Goal: Task Accomplishment & Management: Manage account settings

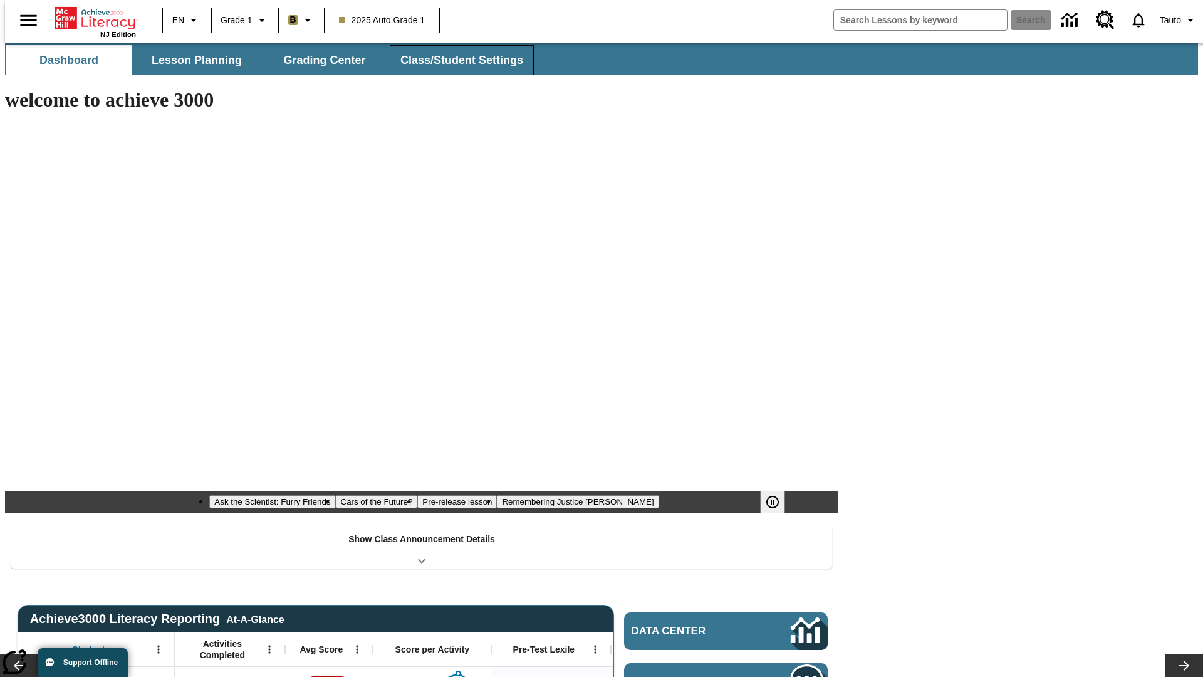
click at [455, 60] on button "Class/Student Settings" at bounding box center [462, 60] width 144 height 30
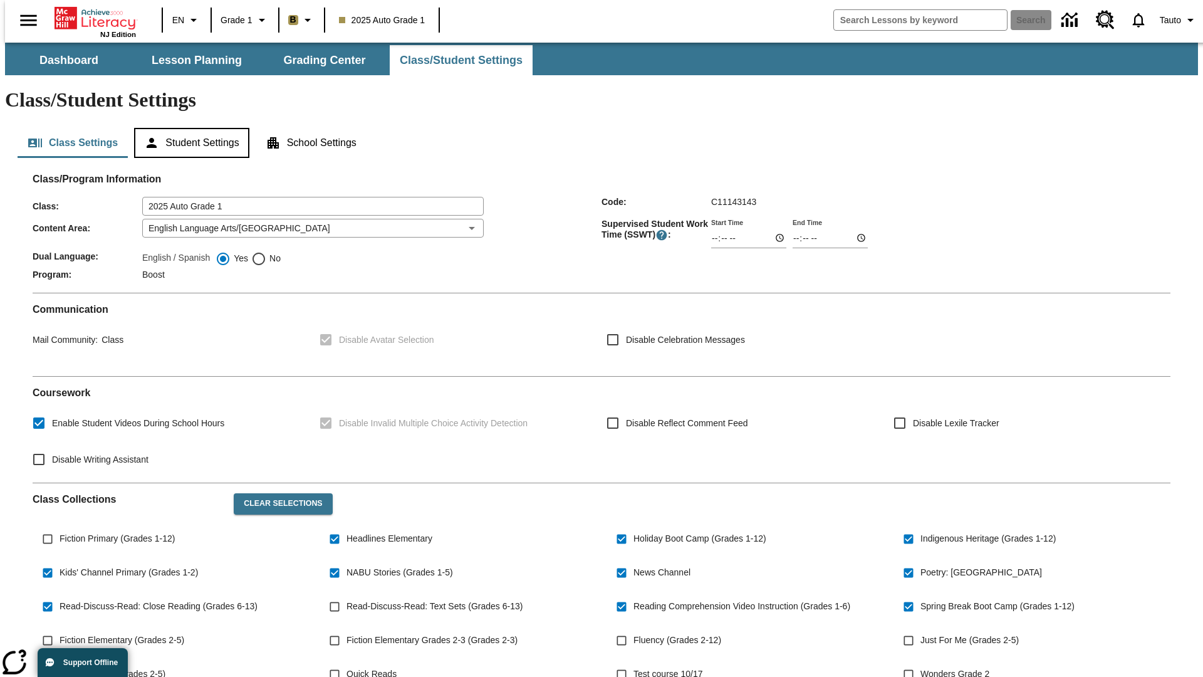
click at [189, 128] on button "Student Settings" at bounding box center [191, 143] width 115 height 30
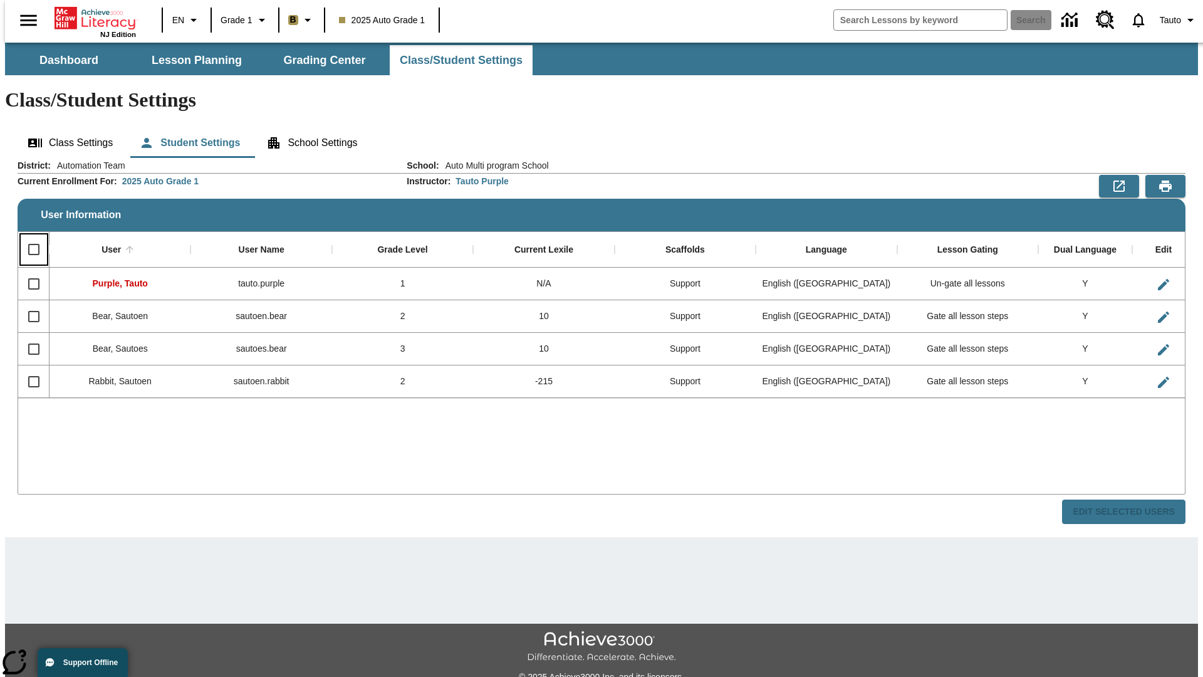
click at [28, 236] on input "Select all rows" at bounding box center [34, 249] width 26 height 26
checkbox input "true"
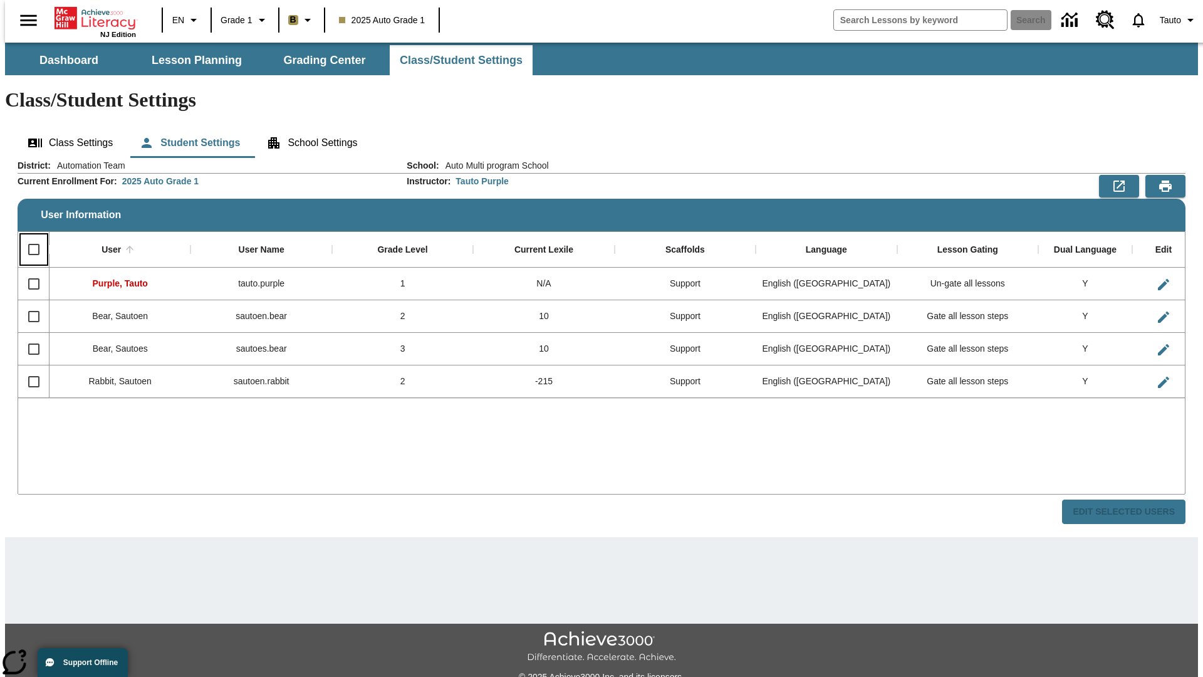
checkbox input "true"
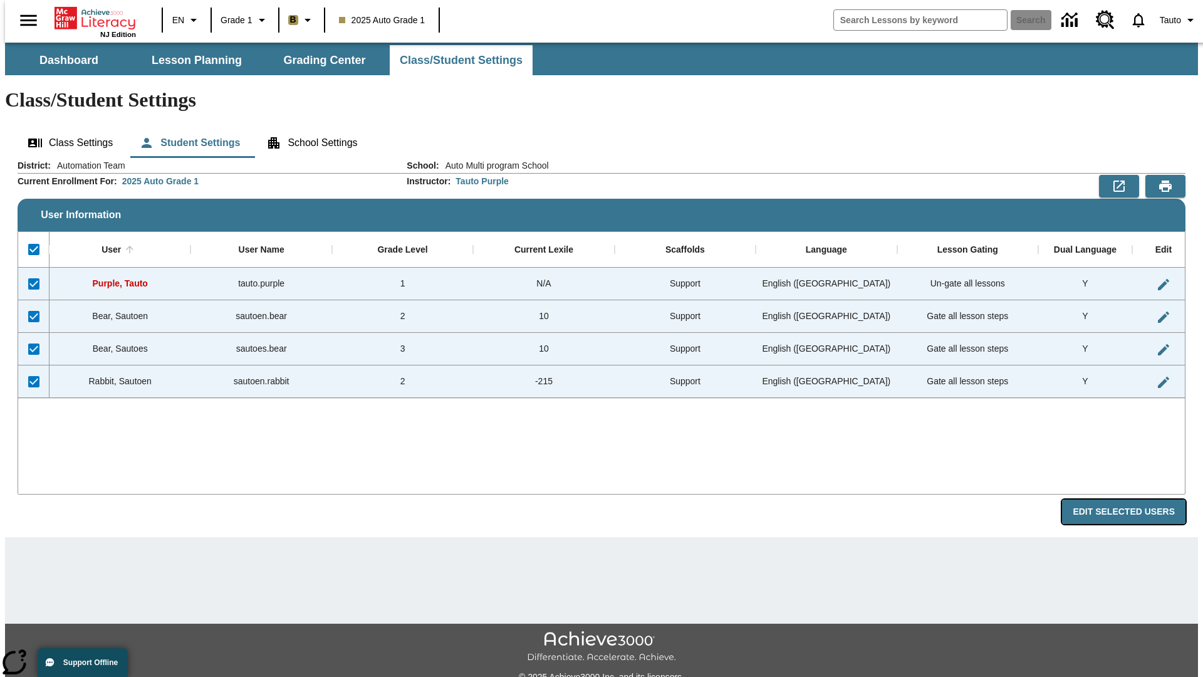
click at [1134, 500] on button "Edit Selected Users" at bounding box center [1123, 512] width 123 height 24
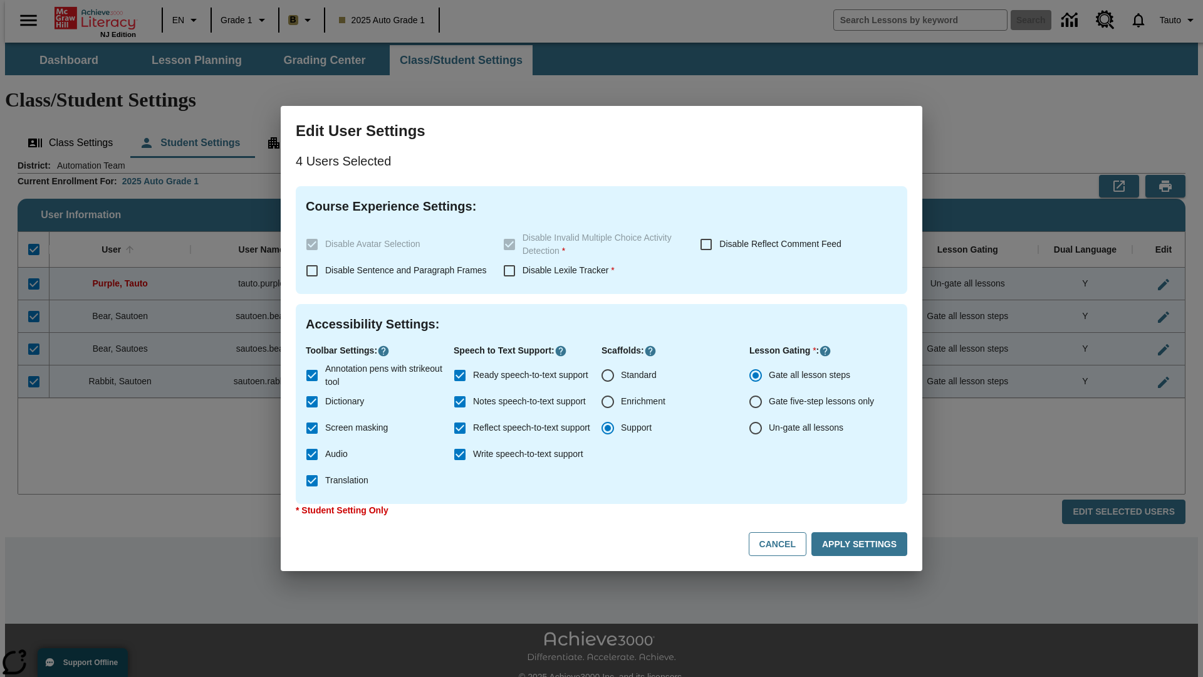
click at [608, 402] on input "Enrichment" at bounding box center [608, 402] width 26 height 26
click at [783, 544] on button "Cancel" at bounding box center [778, 544] width 58 height 24
radio input "false"
radio input "true"
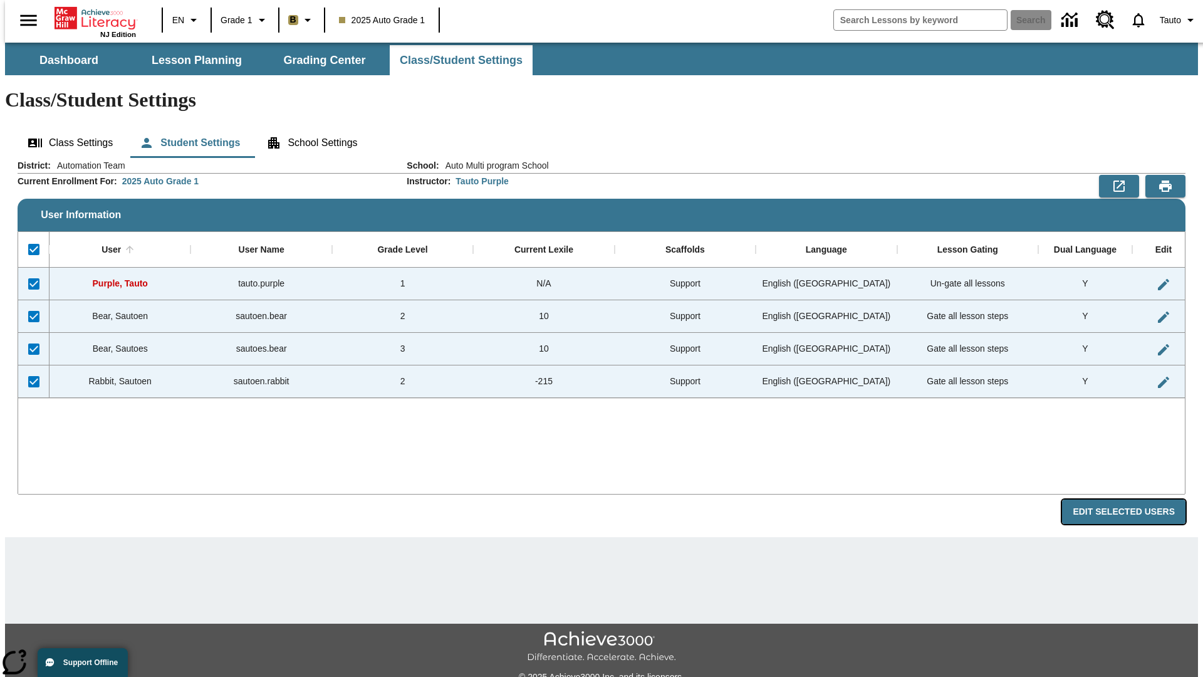
click at [1134, 500] on button "Edit Selected Users" at bounding box center [1123, 512] width 123 height 24
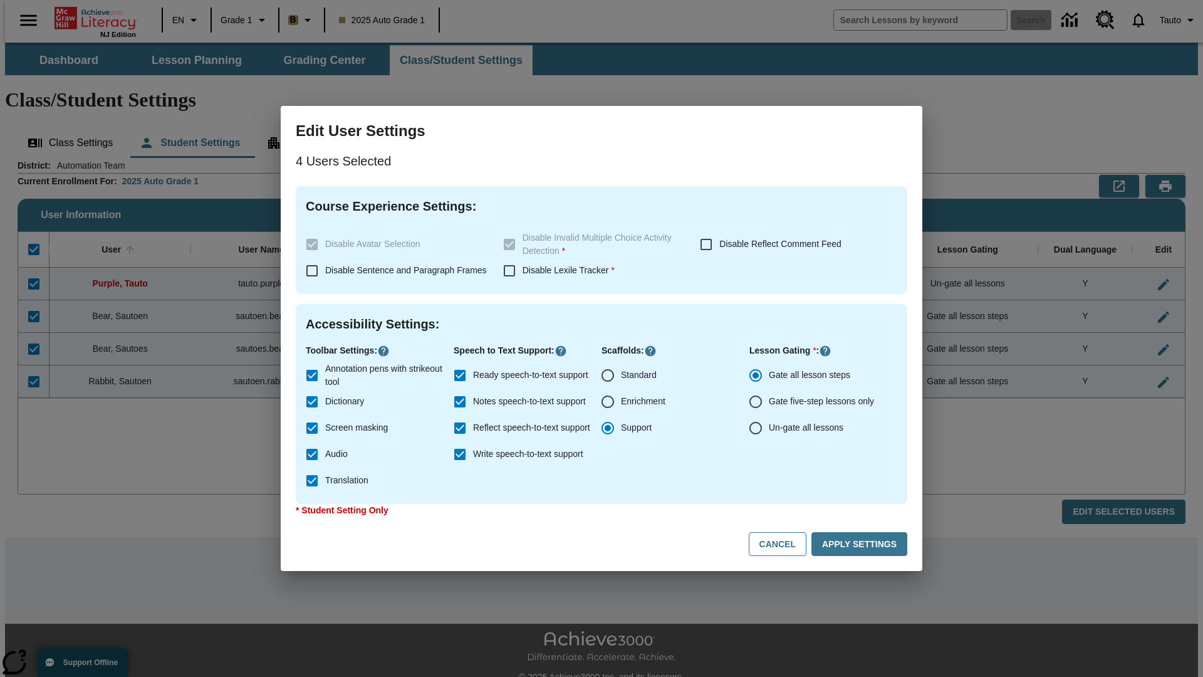
click at [608, 402] on input "Enrichment" at bounding box center [608, 402] width 26 height 26
radio input "true"
click at [862, 544] on button "Apply Settings" at bounding box center [860, 544] width 96 height 24
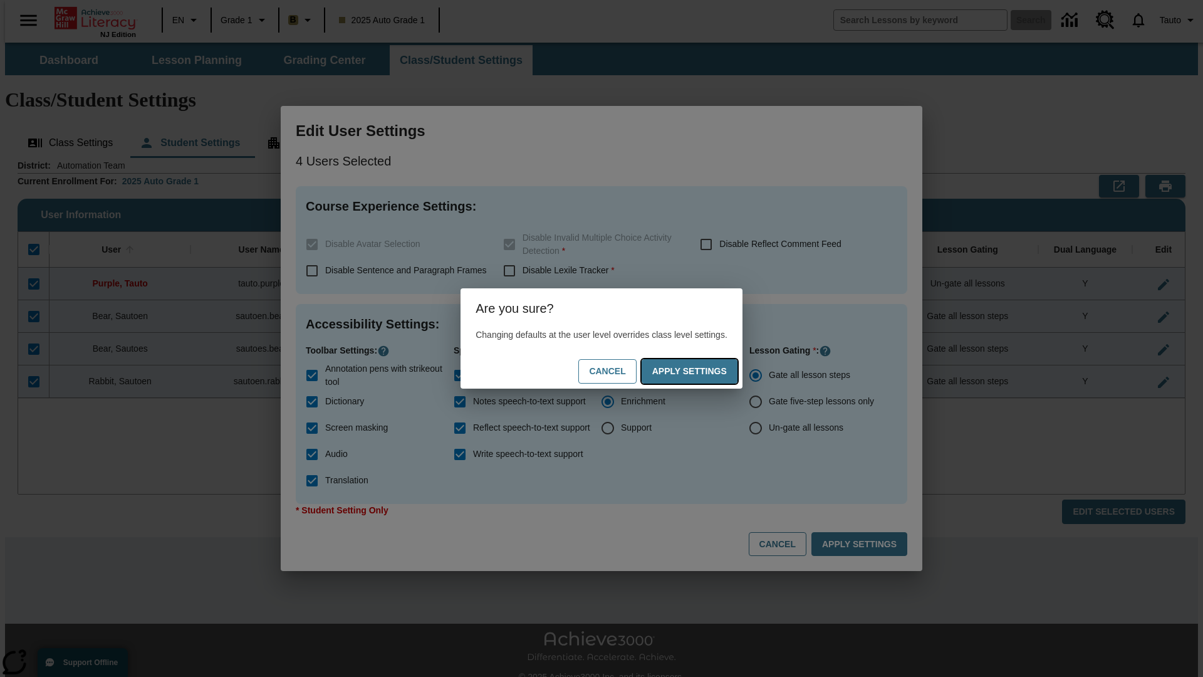
click at [702, 371] on button "Apply Settings" at bounding box center [690, 371] width 96 height 24
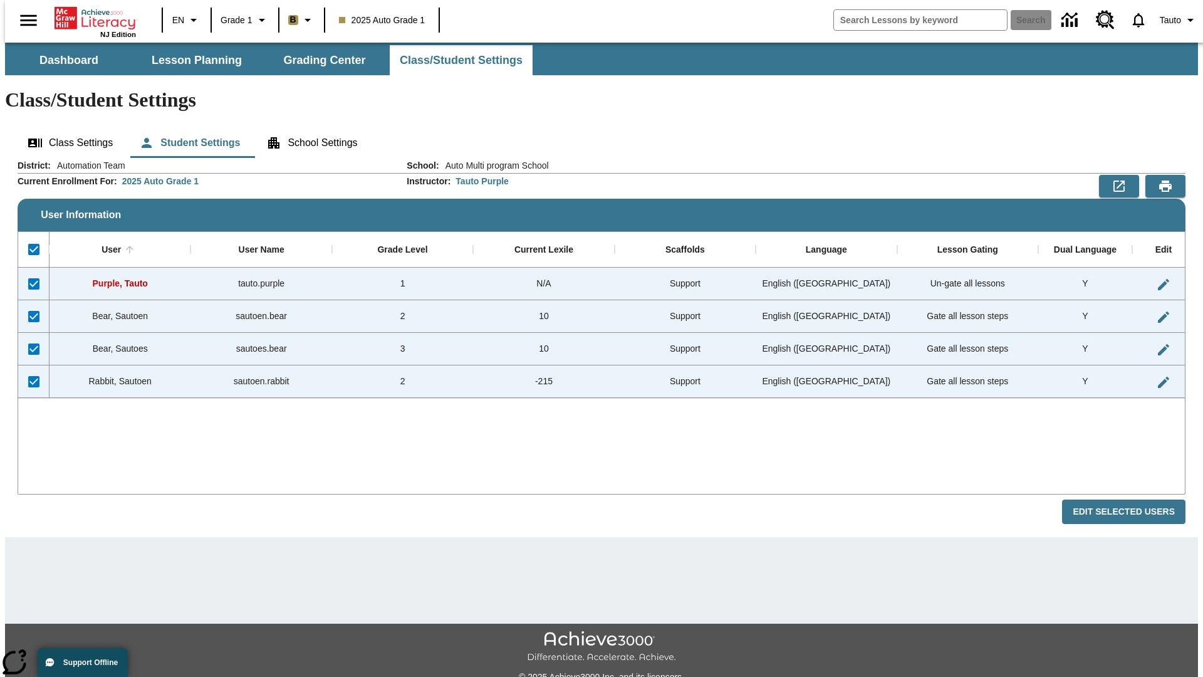
checkbox input "false"
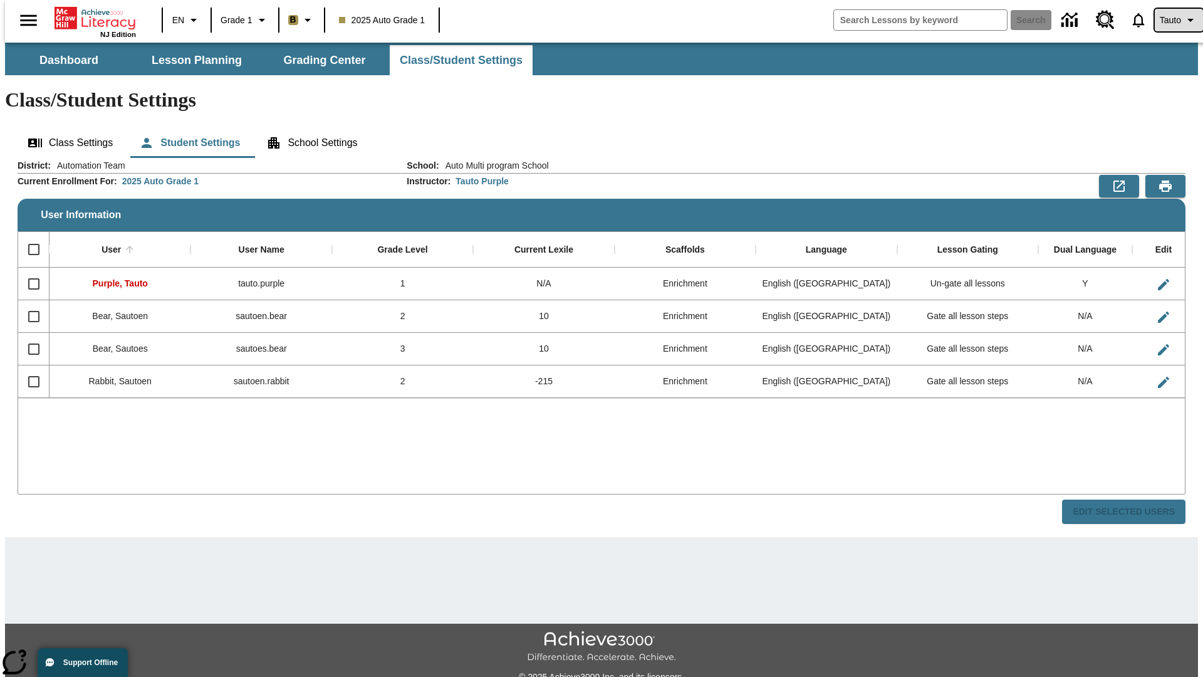
click at [1173, 20] on span "Tauto" at bounding box center [1170, 20] width 21 height 13
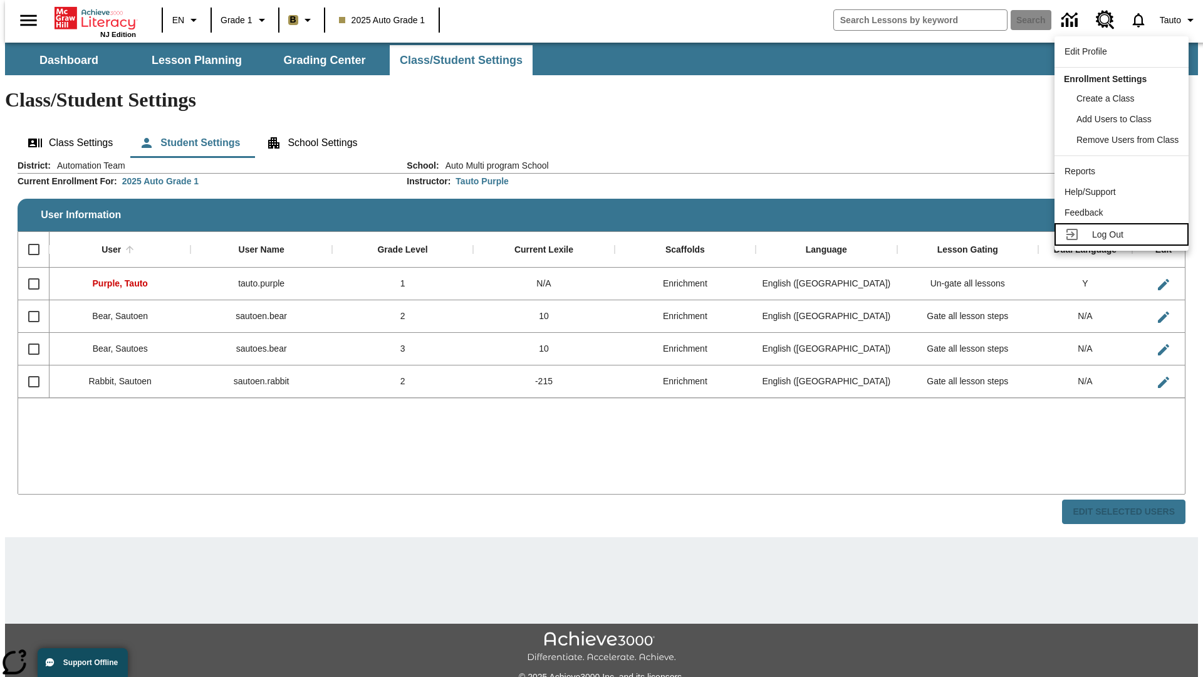
click at [1124, 234] on span "Log Out" at bounding box center [1107, 234] width 31 height 10
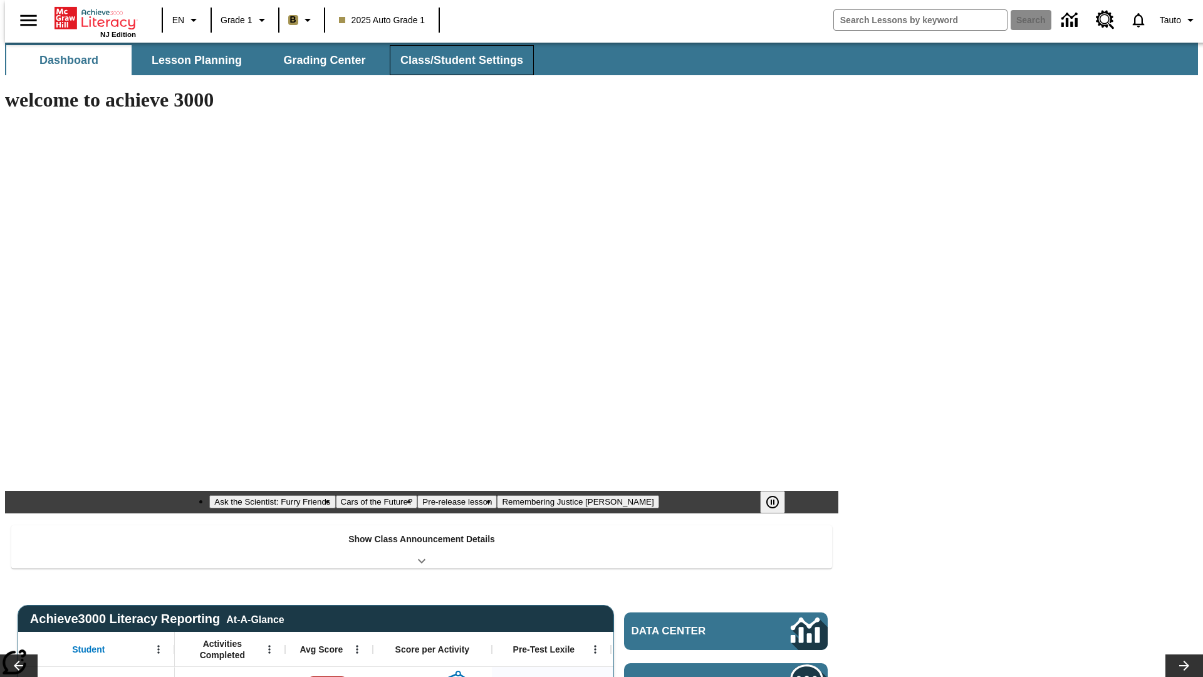
click at [455, 60] on button "Class/Student Settings" at bounding box center [462, 60] width 144 height 30
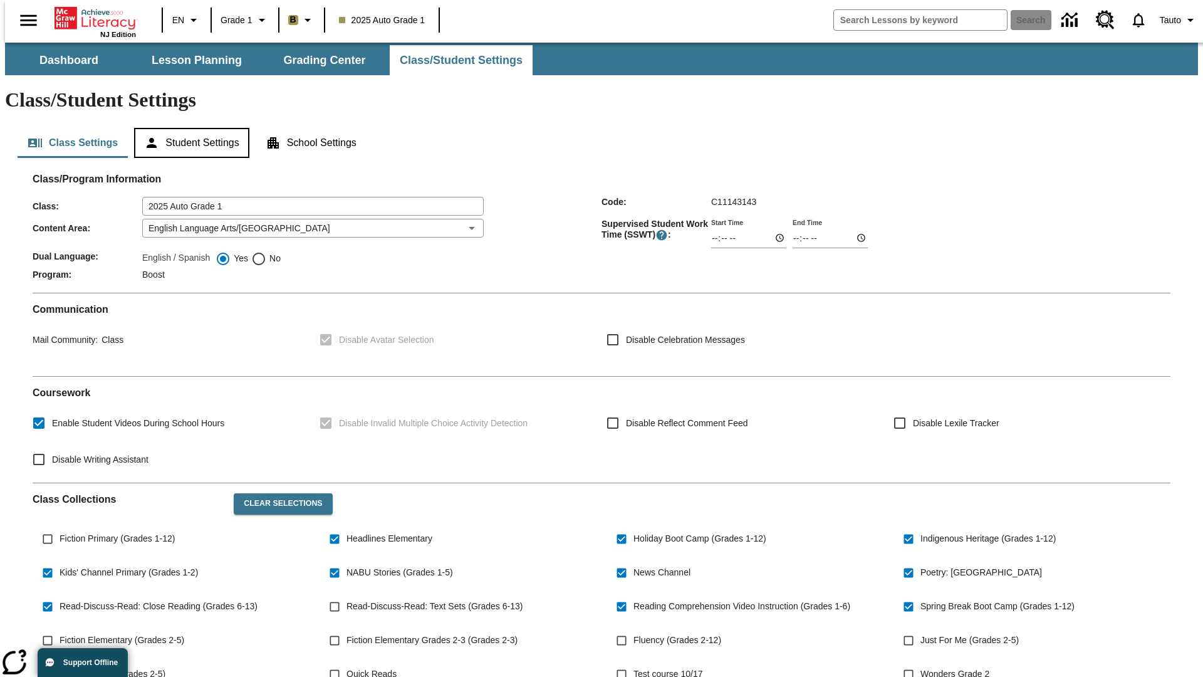
click at [189, 128] on button "Student Settings" at bounding box center [191, 143] width 115 height 30
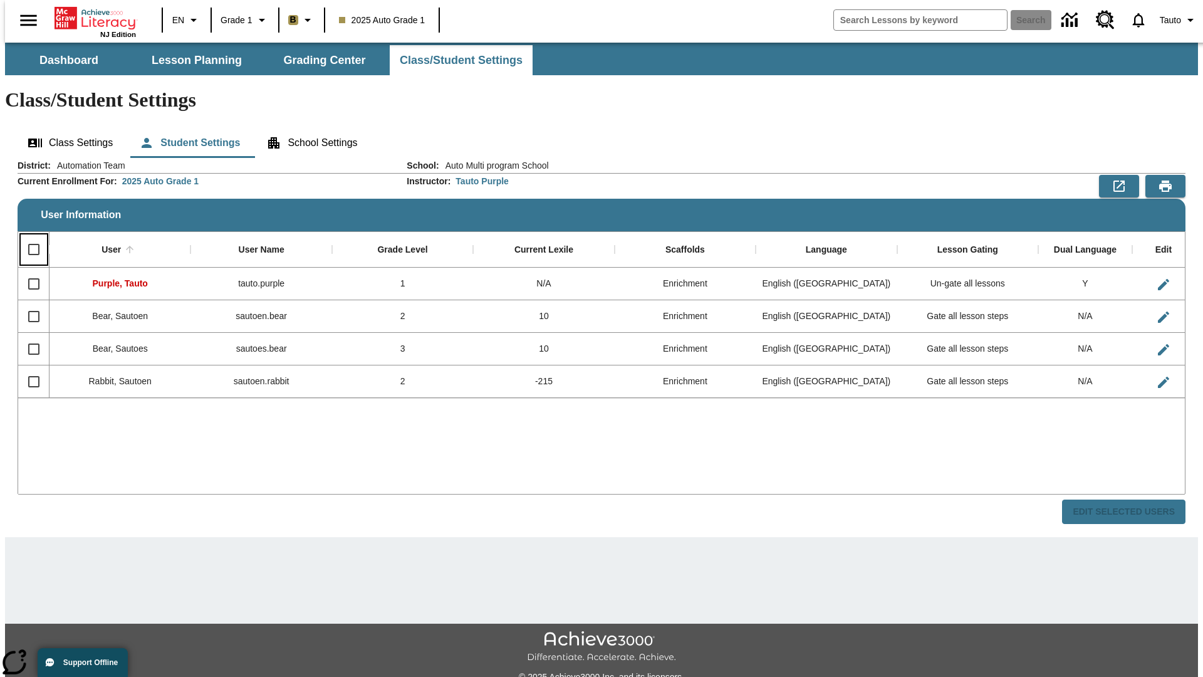
click at [28, 236] on input "Select all rows" at bounding box center [34, 249] width 26 height 26
checkbox input "true"
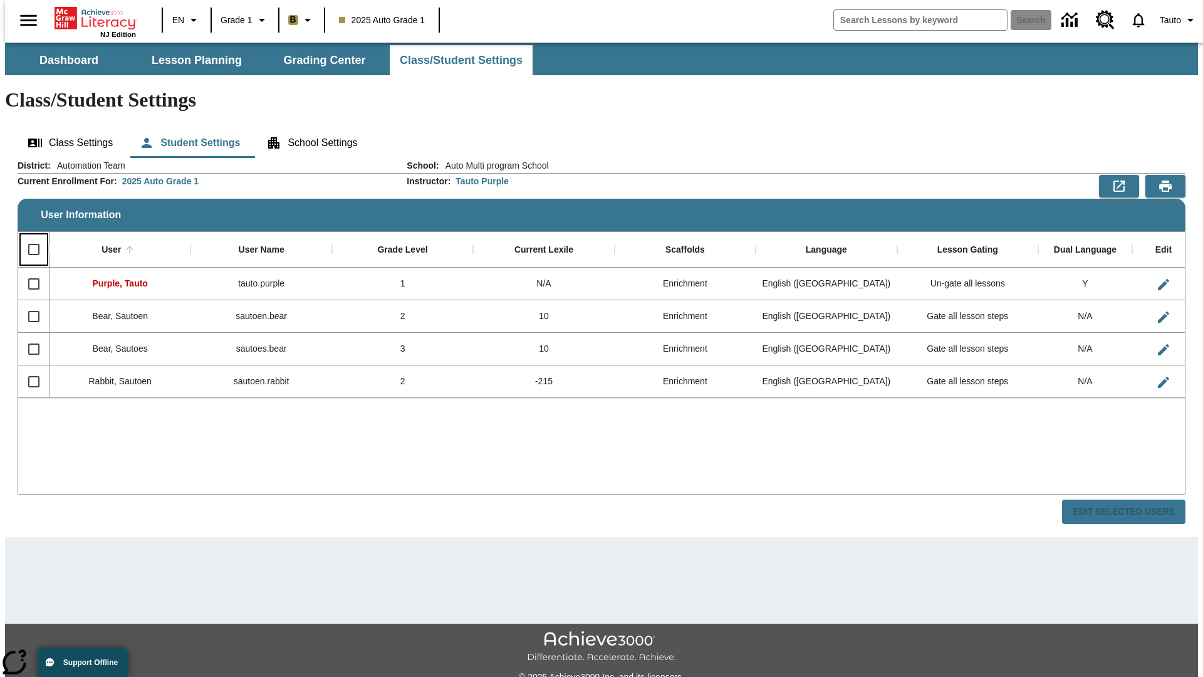
checkbox input "true"
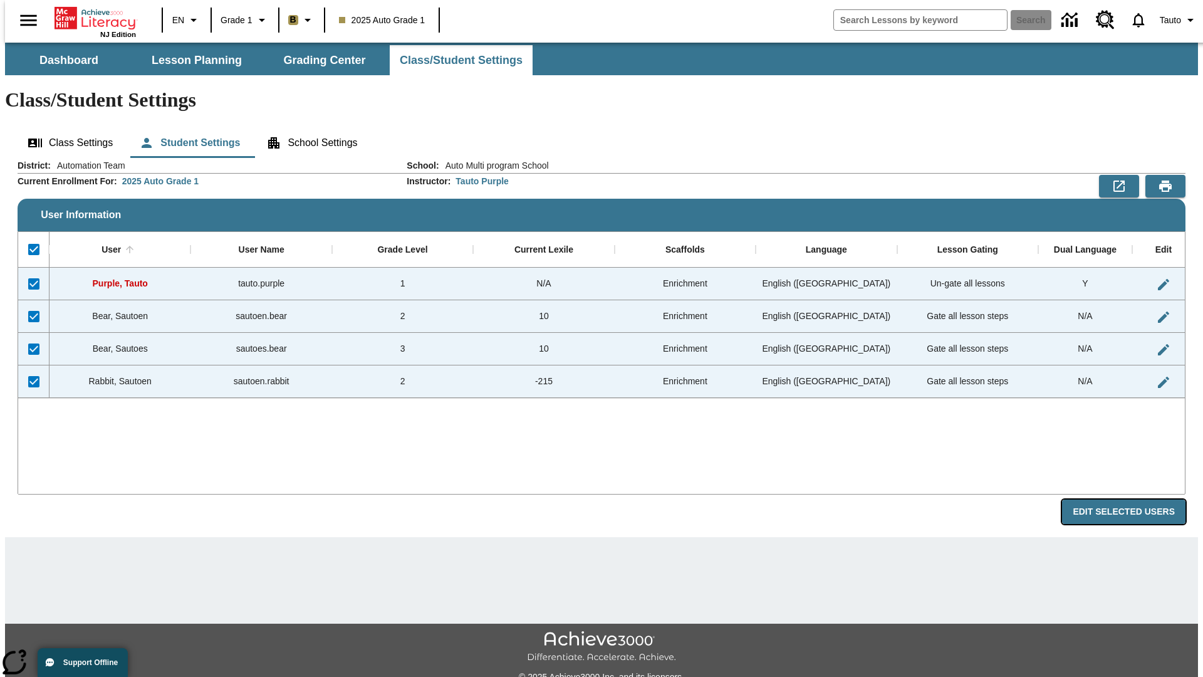
click at [1134, 500] on button "Edit Selected Users" at bounding box center [1123, 512] width 123 height 24
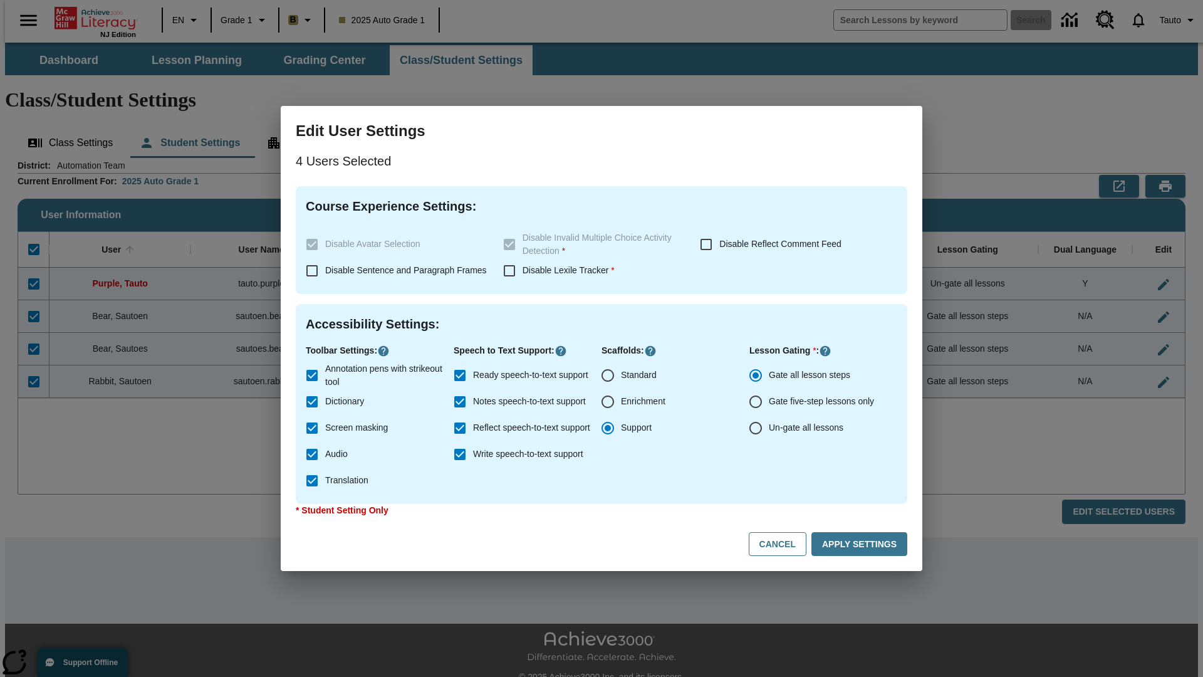
click at [608, 428] on input "Support" at bounding box center [608, 428] width 26 height 26
click at [862, 544] on button "Apply Settings" at bounding box center [860, 544] width 96 height 24
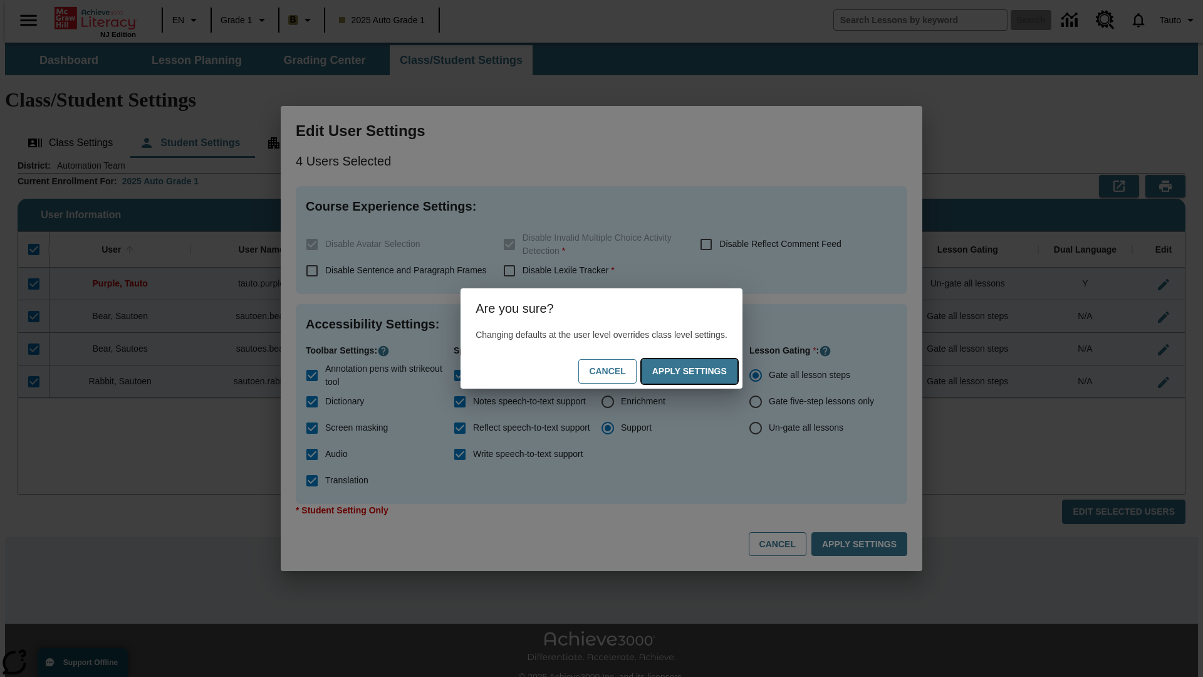
click at [702, 371] on button "Apply Settings" at bounding box center [690, 371] width 96 height 24
